Goal: Information Seeking & Learning: Learn about a topic

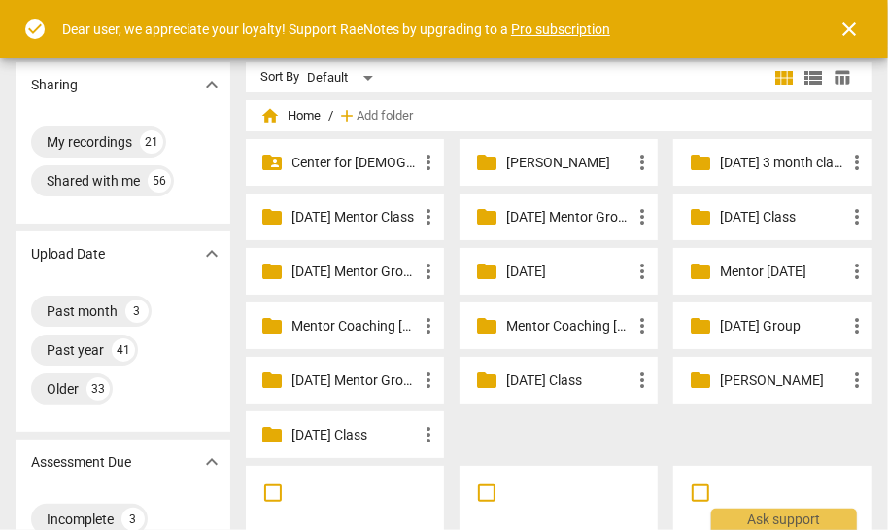
click at [768, 161] on p "[DATE] 3 month class" at bounding box center [782, 163] width 124 height 20
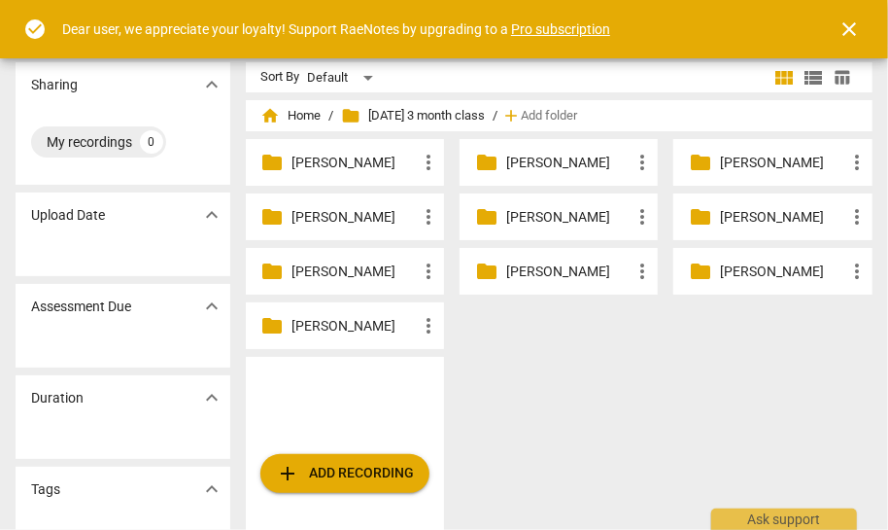
click at [327, 213] on p "[PERSON_NAME]" at bounding box center [355, 217] width 124 height 20
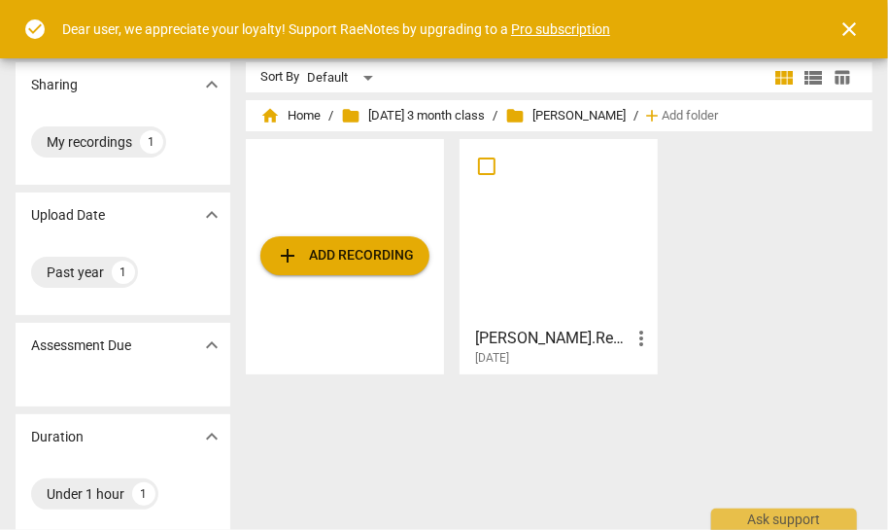
click at [539, 279] on div at bounding box center [558, 232] width 185 height 172
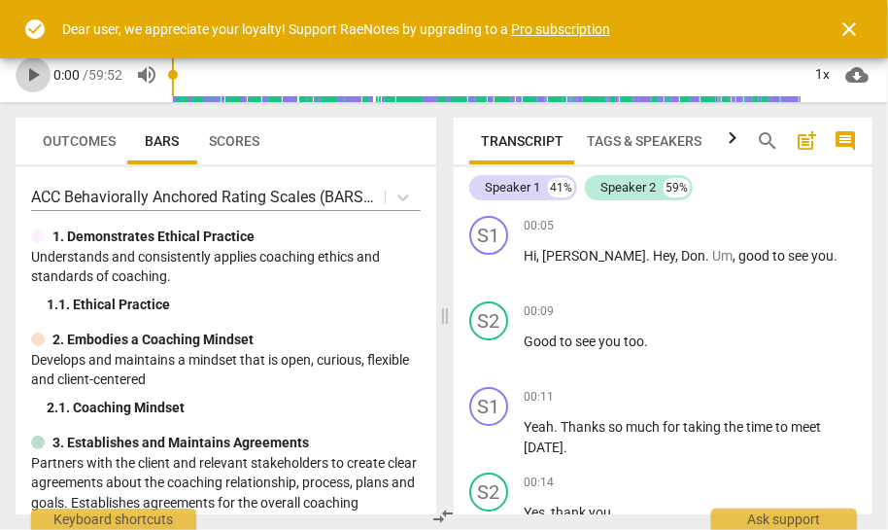
click at [34, 72] on span "play_arrow" at bounding box center [32, 74] width 23 height 23
click at [856, 29] on span "close" at bounding box center [849, 28] width 23 height 23
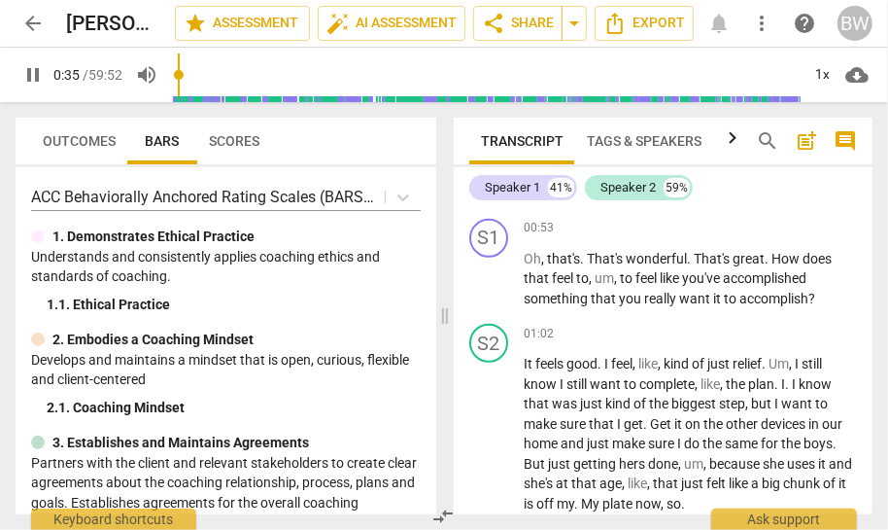
scroll to position [607, 0]
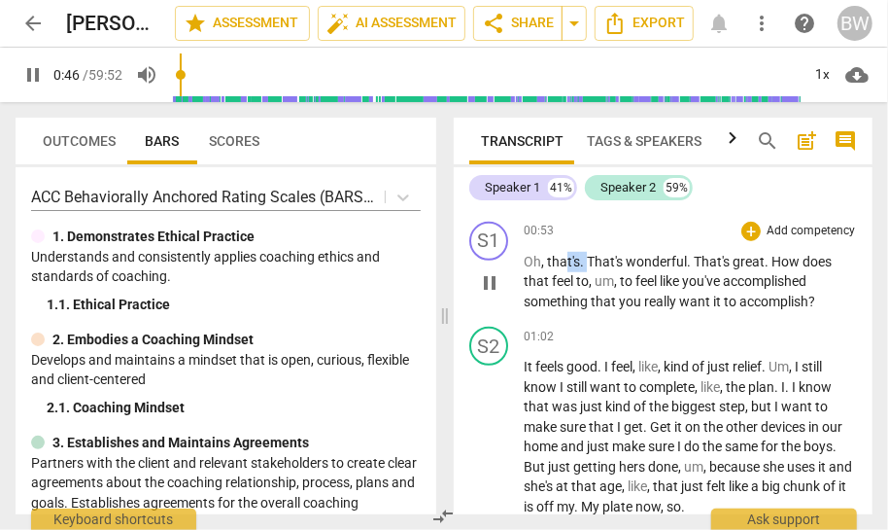
drag, startPoint x: 588, startPoint y: 256, endPoint x: 564, endPoint y: 257, distance: 24.3
click at [564, 258] on p "Oh , that's . That's wonderful . That's great . How does that feel to , um , to…" at bounding box center [690, 282] width 333 height 60
click at [567, 222] on div "00:53 + Add competency keyboard_arrow_right" at bounding box center [690, 231] width 333 height 19
drag, startPoint x: 771, startPoint y: 258, endPoint x: 806, endPoint y: 252, distance: 35.5
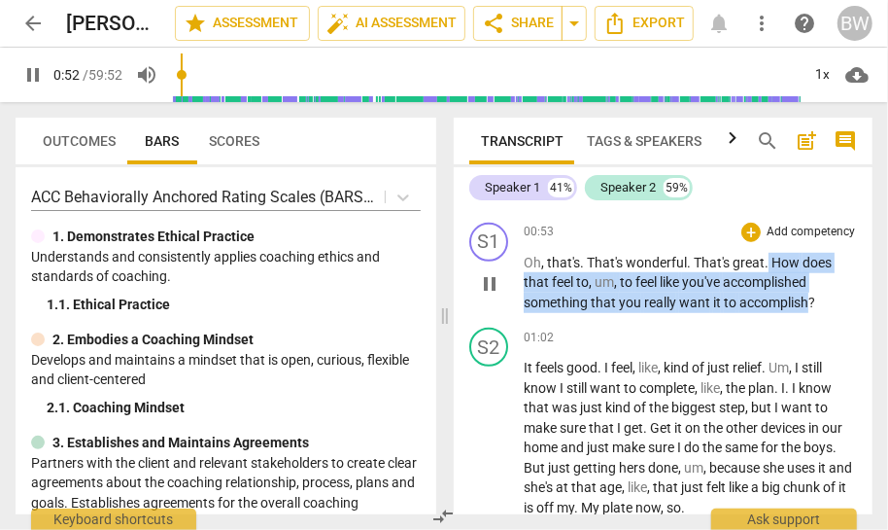
scroll to position [605, 0]
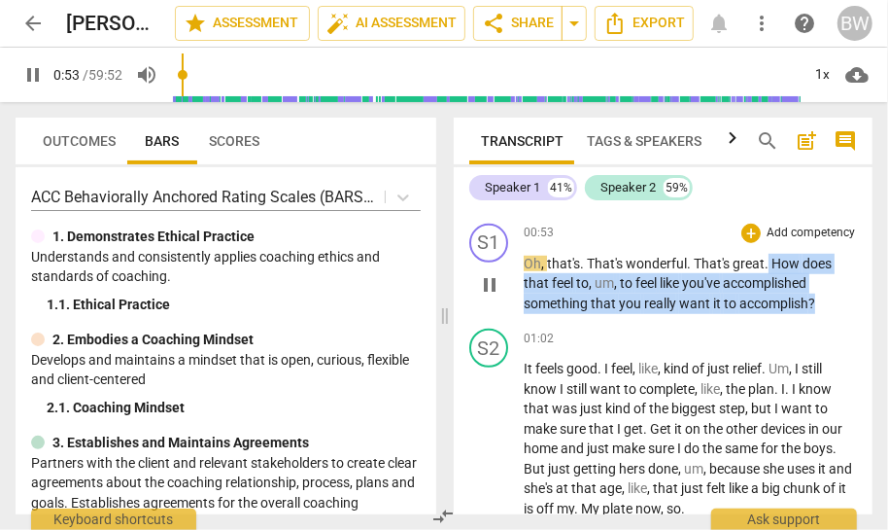
drag, startPoint x: 768, startPoint y: 255, endPoint x: 830, endPoint y: 293, distance: 72.8
click at [832, 293] on p "Oh , that's . That's wonderful . That's great . How does that feel to , um , to…" at bounding box center [690, 284] width 333 height 60
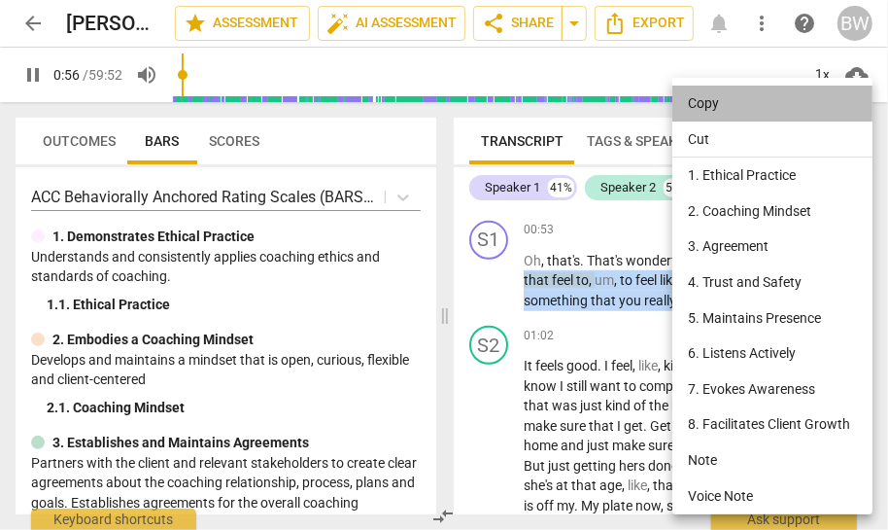
click at [700, 104] on li "Copy" at bounding box center [775, 104] width 207 height 36
copy p "How does that feel to , um , to feel like you've accomplished something that yo…"
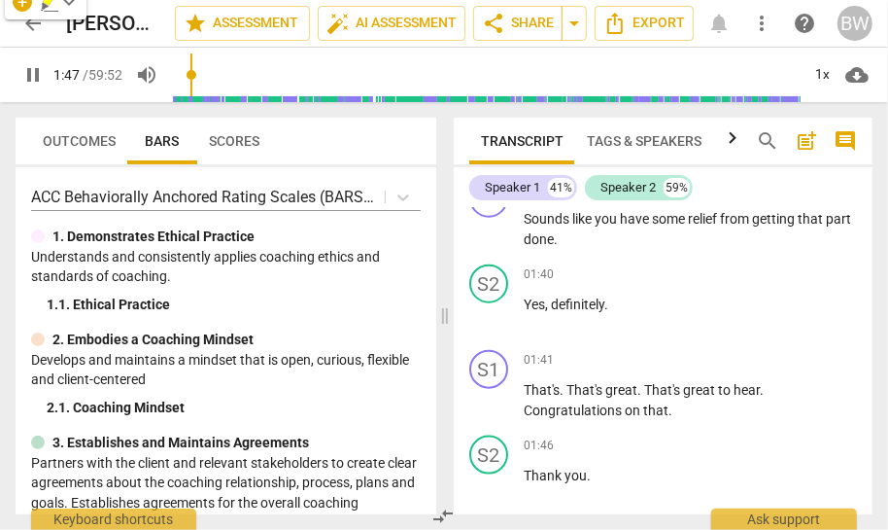
scroll to position [1301, 0]
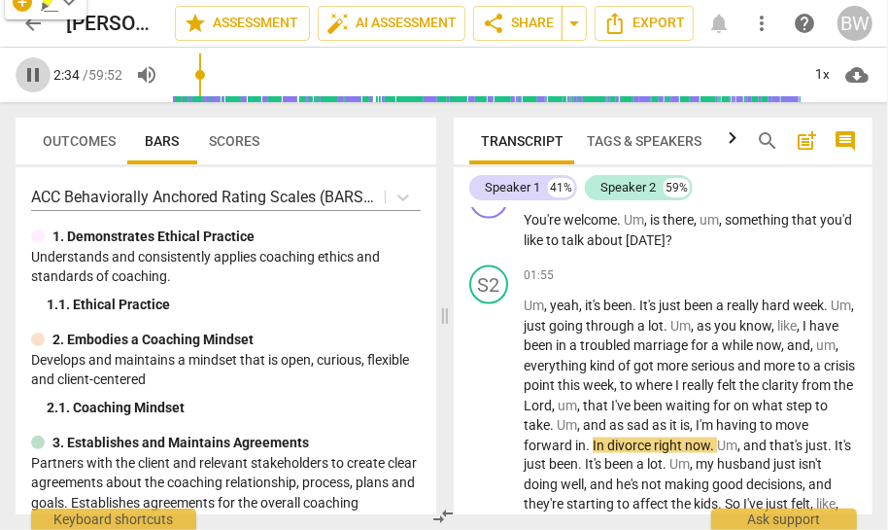
click at [33, 71] on span "pause" at bounding box center [32, 74] width 23 height 23
type input "155"
